Goal: Navigation & Orientation: Find specific page/section

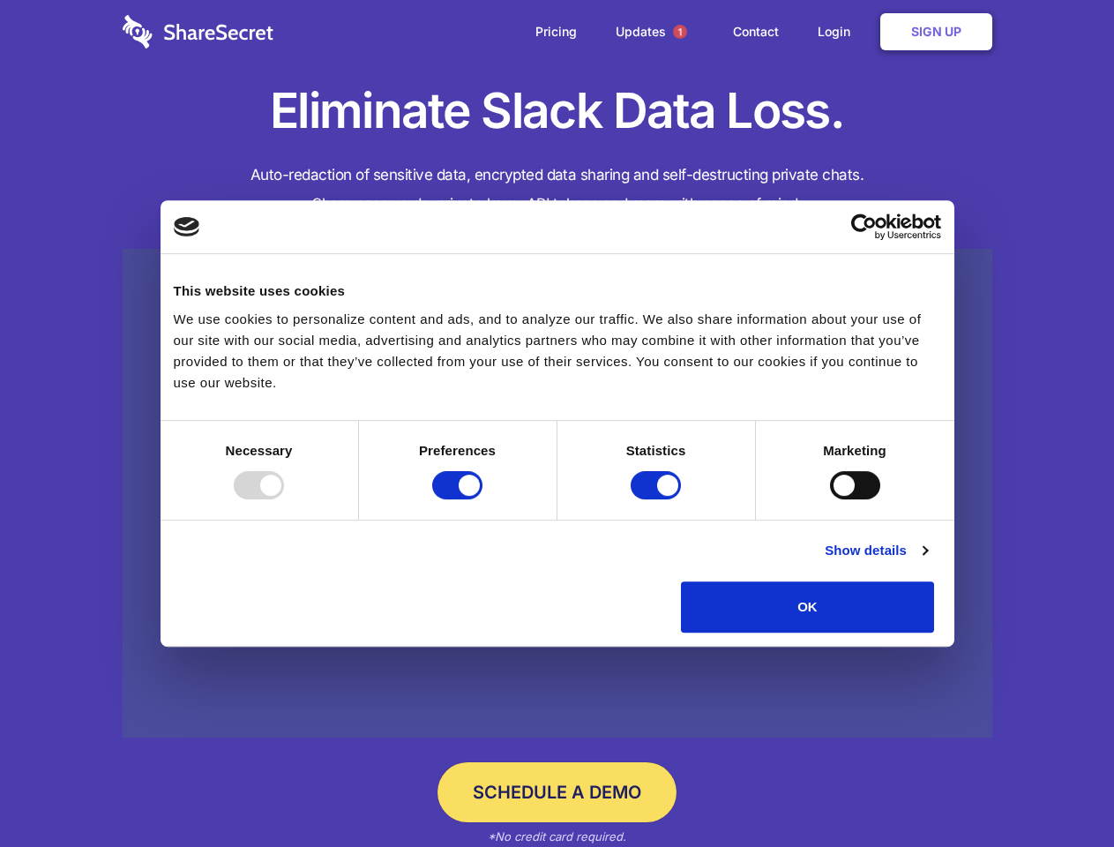
click at [284, 499] on div at bounding box center [259, 485] width 50 height 28
click at [482, 499] on input "Preferences" at bounding box center [457, 485] width 50 height 28
checkbox input "false"
click at [658, 499] on input "Statistics" at bounding box center [656, 485] width 50 height 28
checkbox input "false"
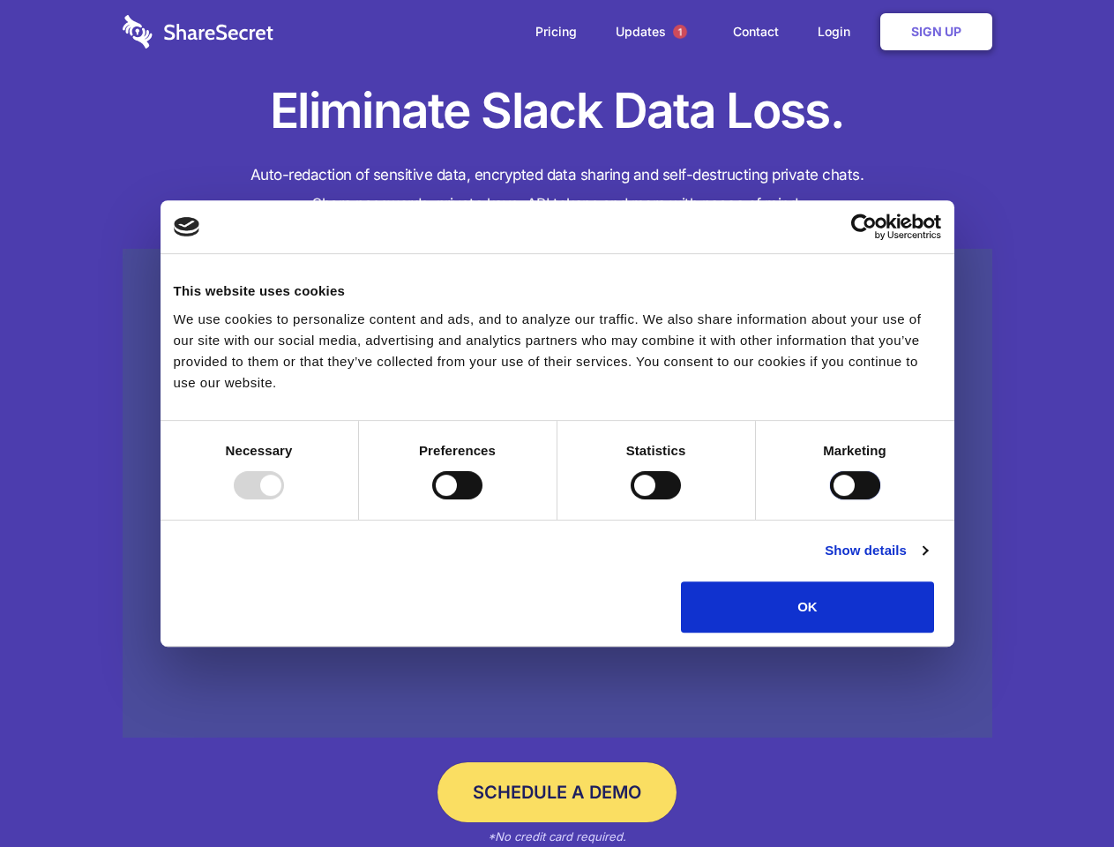
click at [830, 499] on input "Marketing" at bounding box center [855, 485] width 50 height 28
checkbox input "true"
click at [927, 561] on link "Show details" at bounding box center [876, 550] width 102 height 21
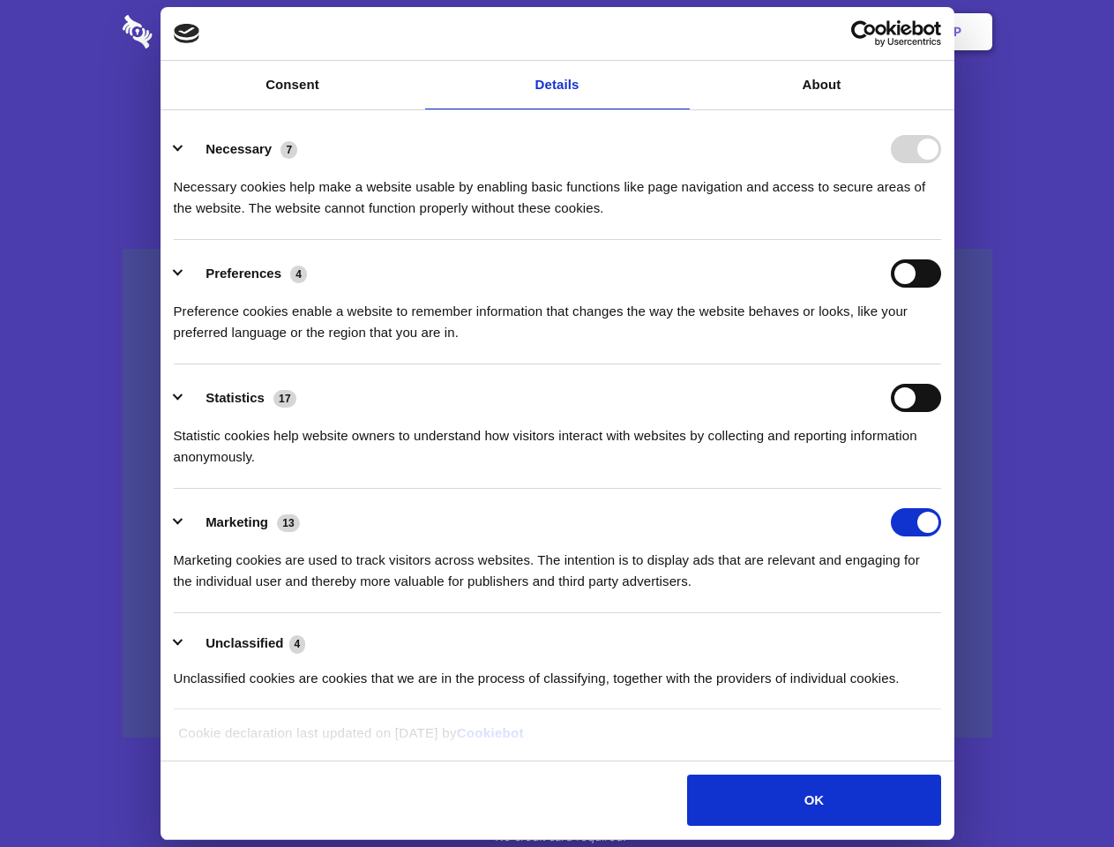
click at [941, 240] on li "Necessary 7 Necessary cookies help make a website usable by enabling basic func…" at bounding box center [557, 178] width 767 height 124
click at [679, 32] on span "1" at bounding box center [680, 32] width 14 height 14
